Goal: Information Seeking & Learning: Find opportunities

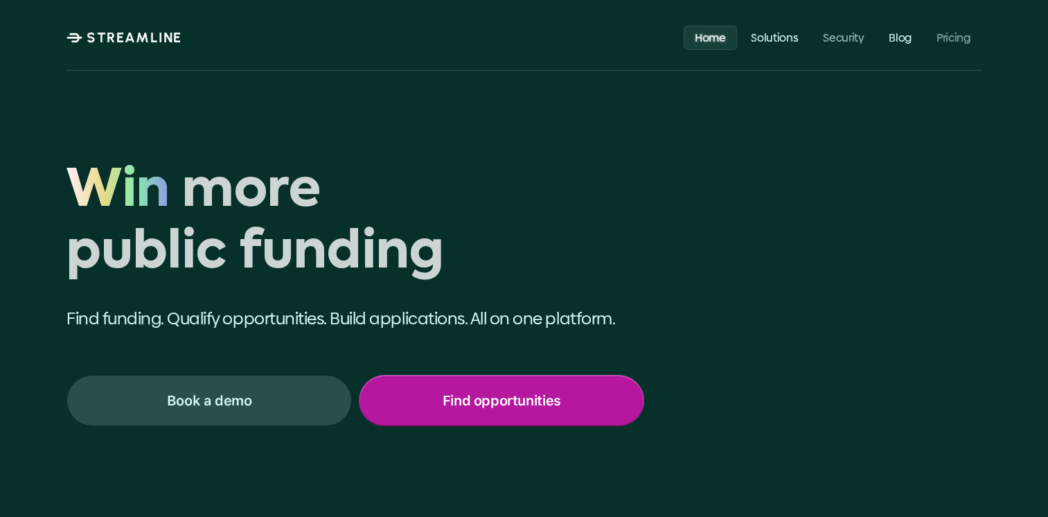
click at [499, 404] on p "Find opportunities" at bounding box center [502, 400] width 118 height 18
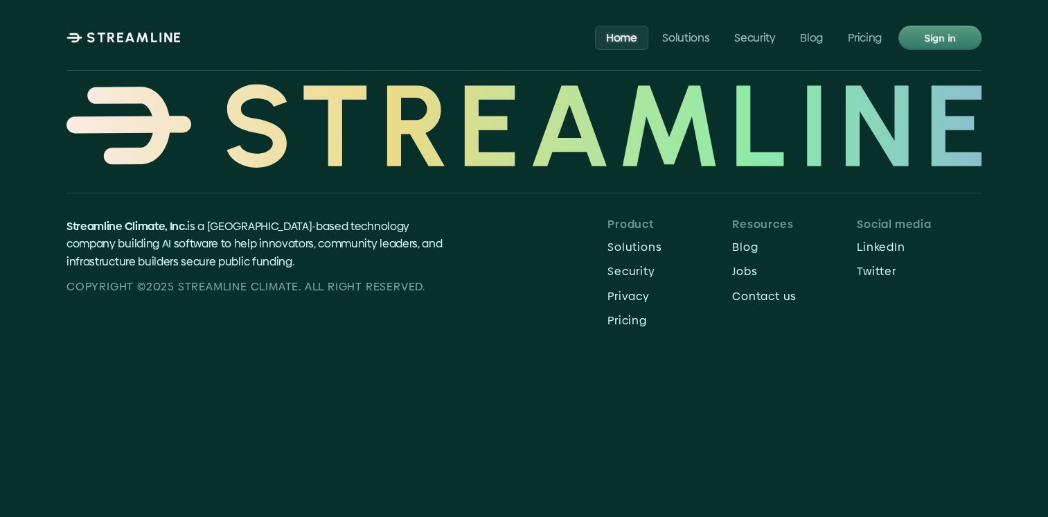
scroll to position [6492, 0]
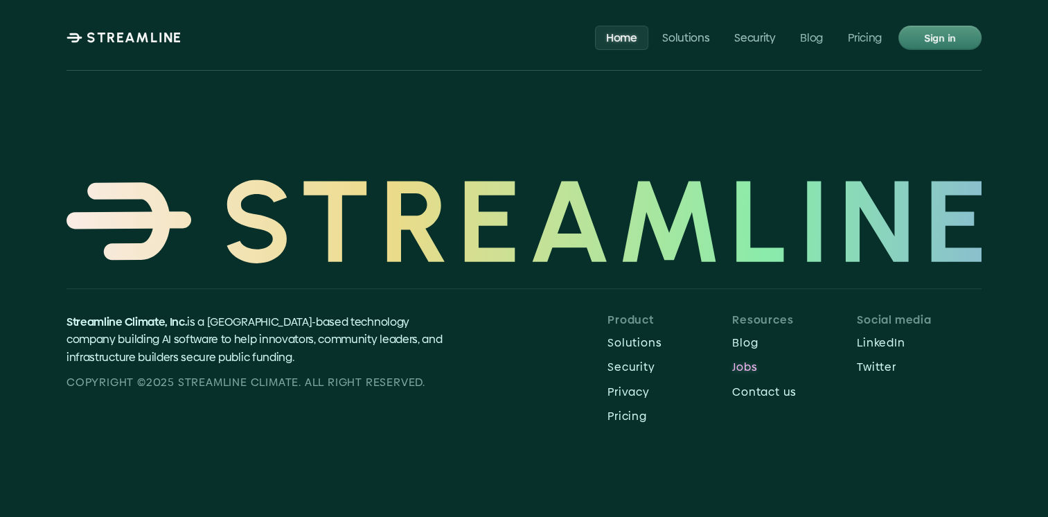
click at [748, 360] on p "Jobs" at bounding box center [794, 366] width 125 height 13
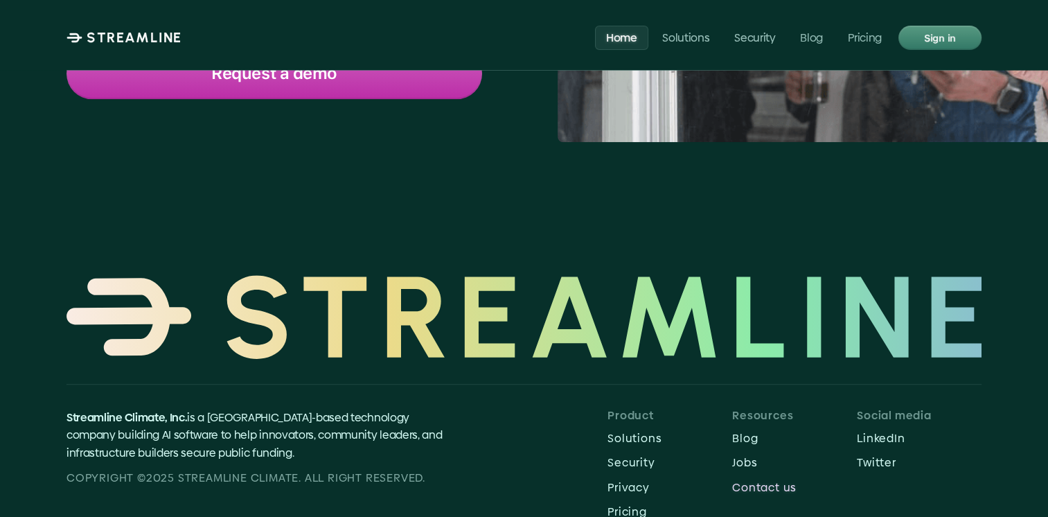
scroll to position [6354, 0]
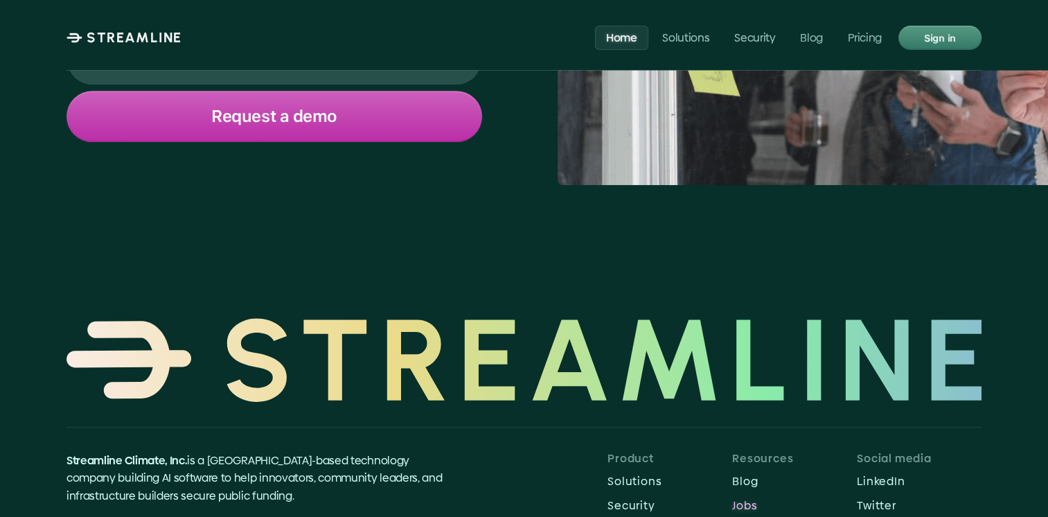
click at [745, 499] on p "Jobs" at bounding box center [794, 505] width 125 height 13
